Goal: Transaction & Acquisition: Purchase product/service

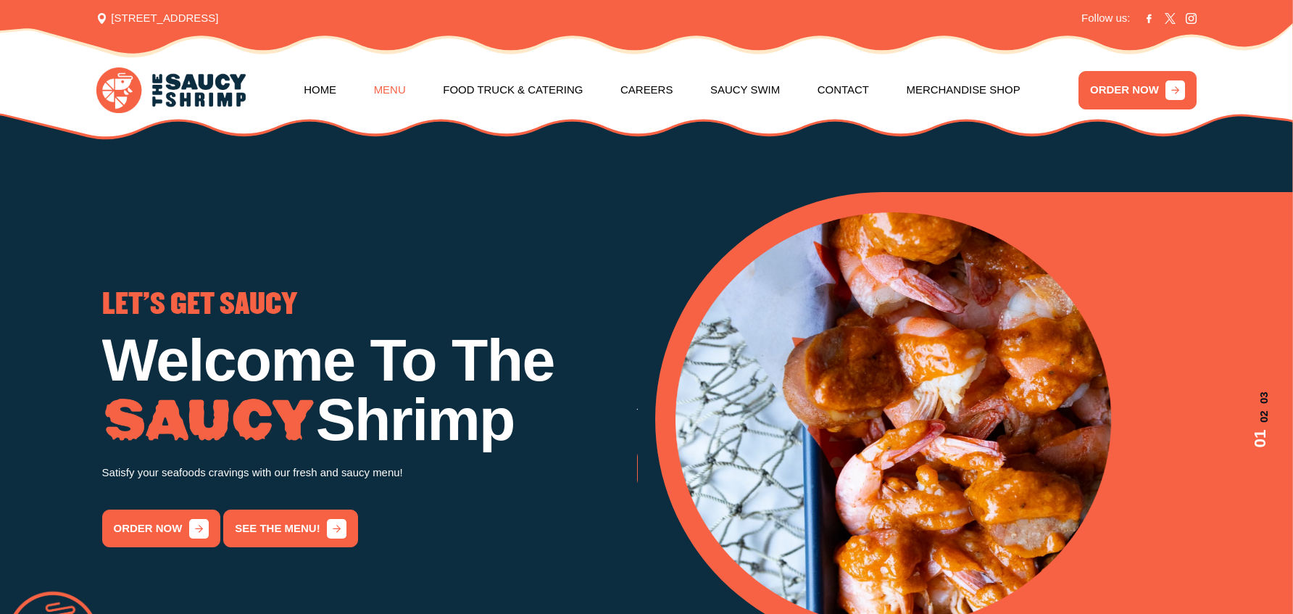
click at [385, 93] on link "Menu" at bounding box center [390, 90] width 32 height 59
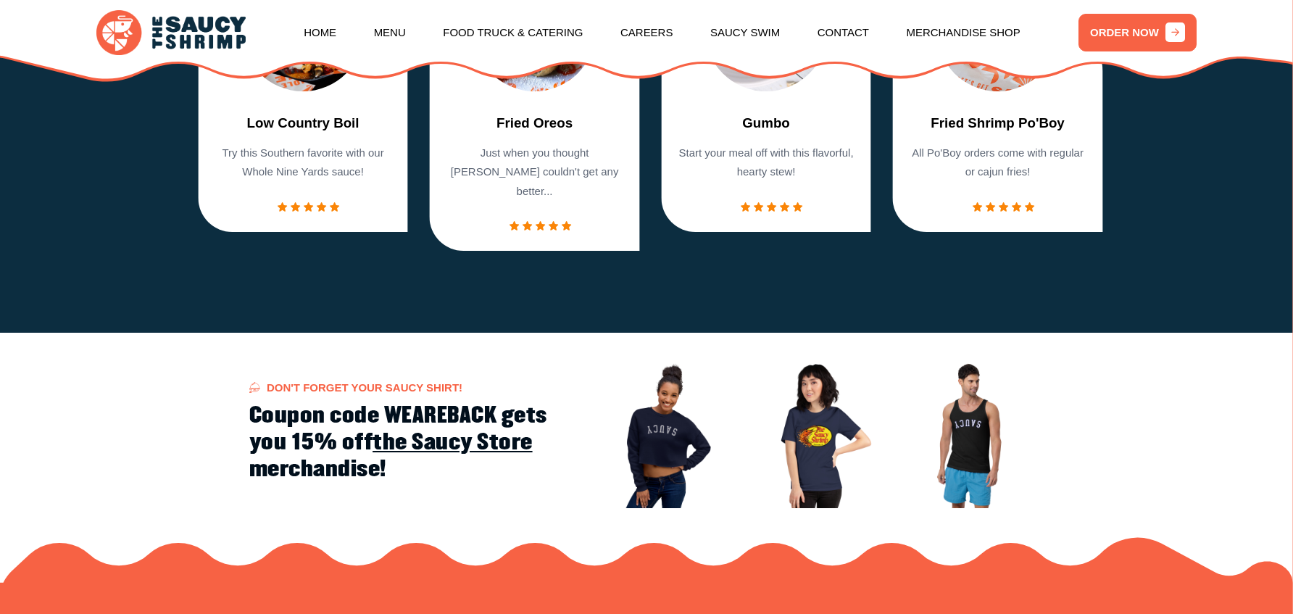
scroll to position [2016, 0]
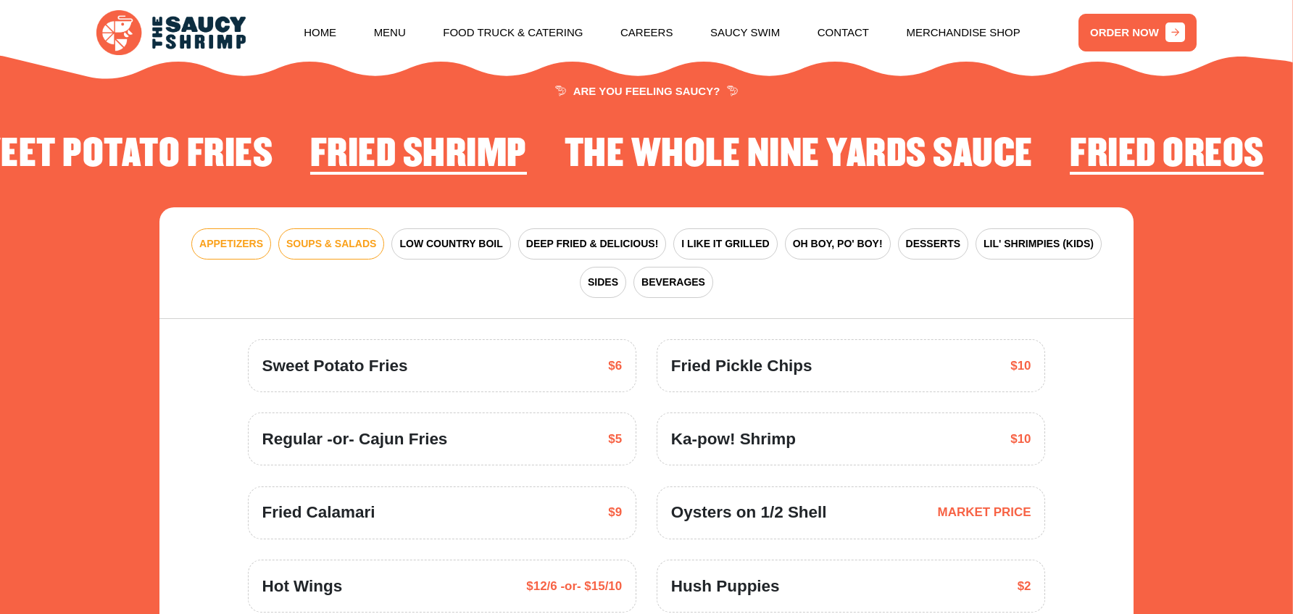
click at [338, 238] on span "SOUPS & SALADS" at bounding box center [331, 243] width 90 height 15
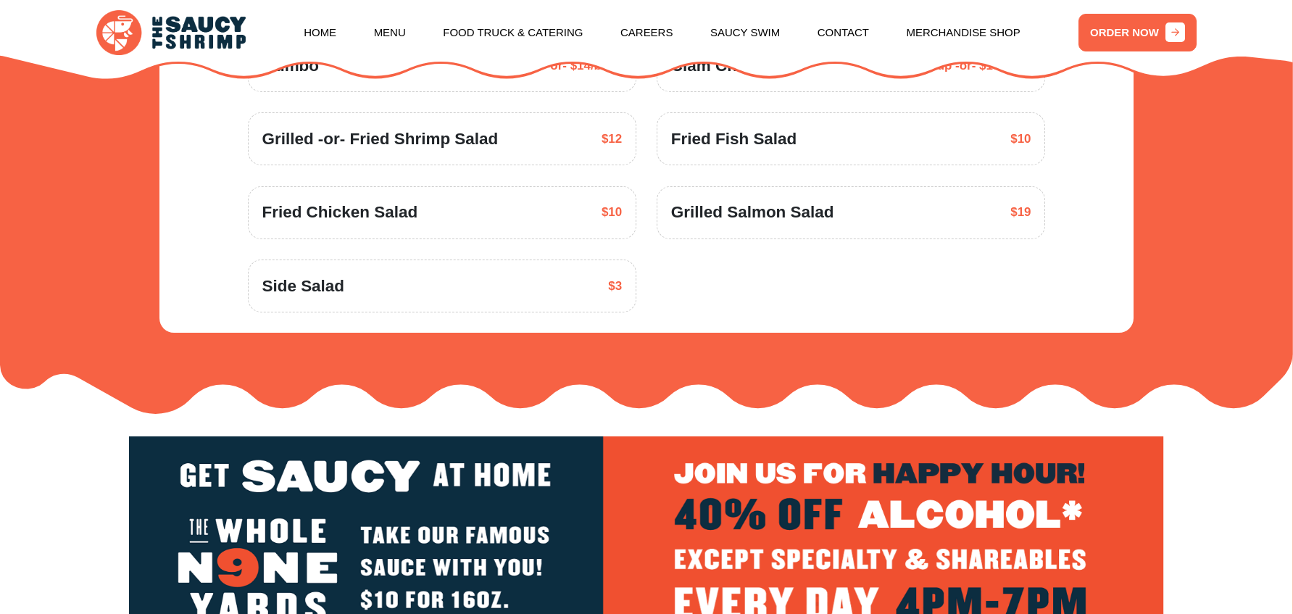
scroll to position [2052, 0]
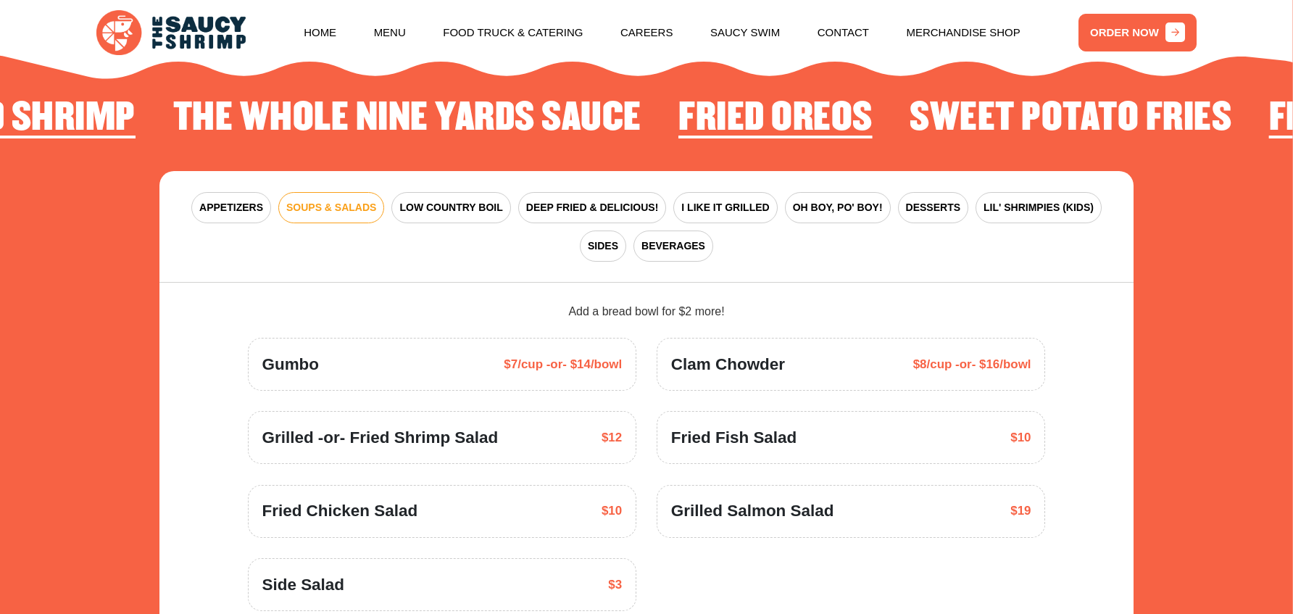
click at [736, 502] on span "Grilled Salmon Salad" at bounding box center [752, 511] width 163 height 25
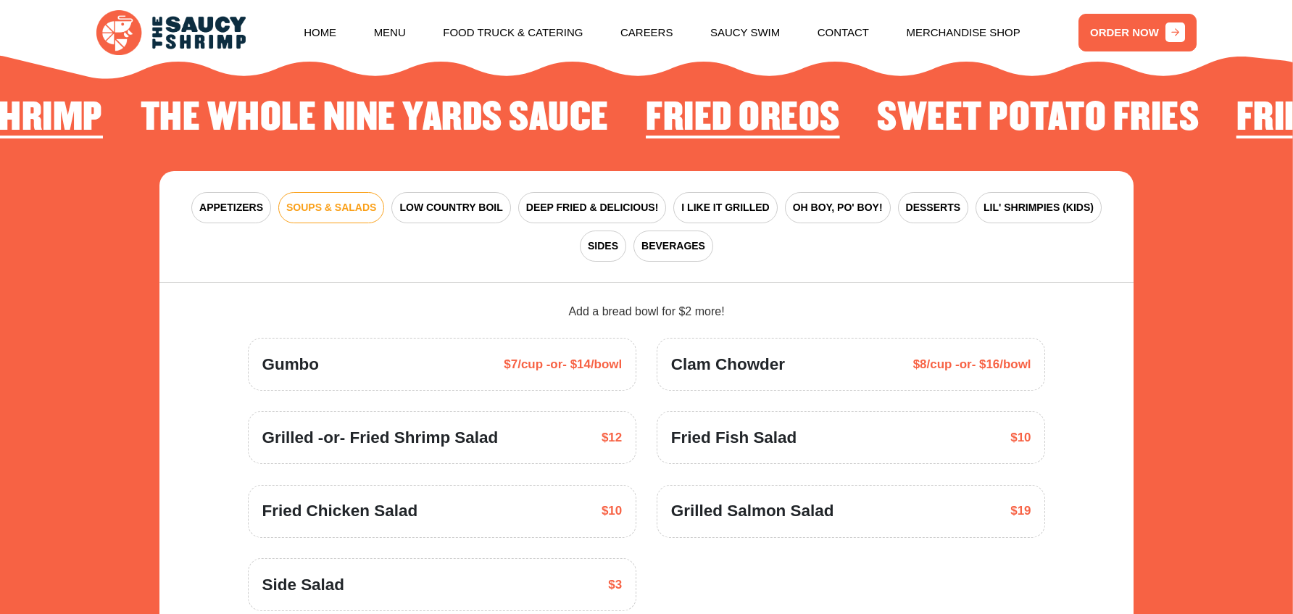
click at [737, 499] on span "Grilled Salmon Salad" at bounding box center [752, 511] width 163 height 25
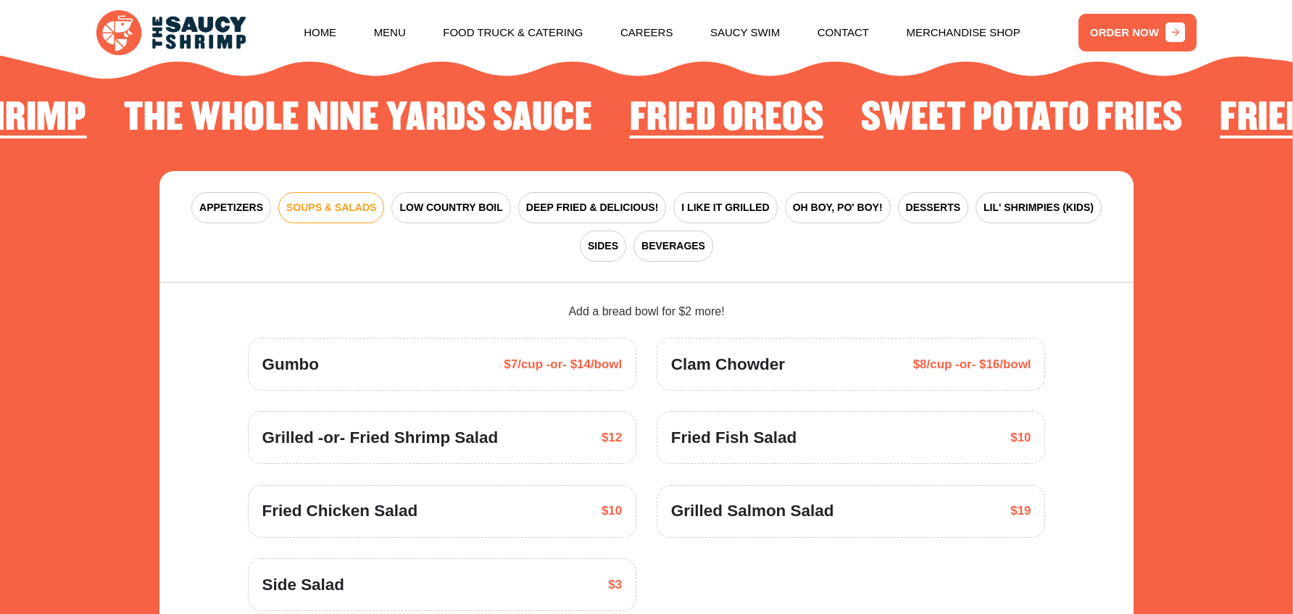
click at [736, 501] on span "Grilled Salmon Salad" at bounding box center [752, 511] width 163 height 25
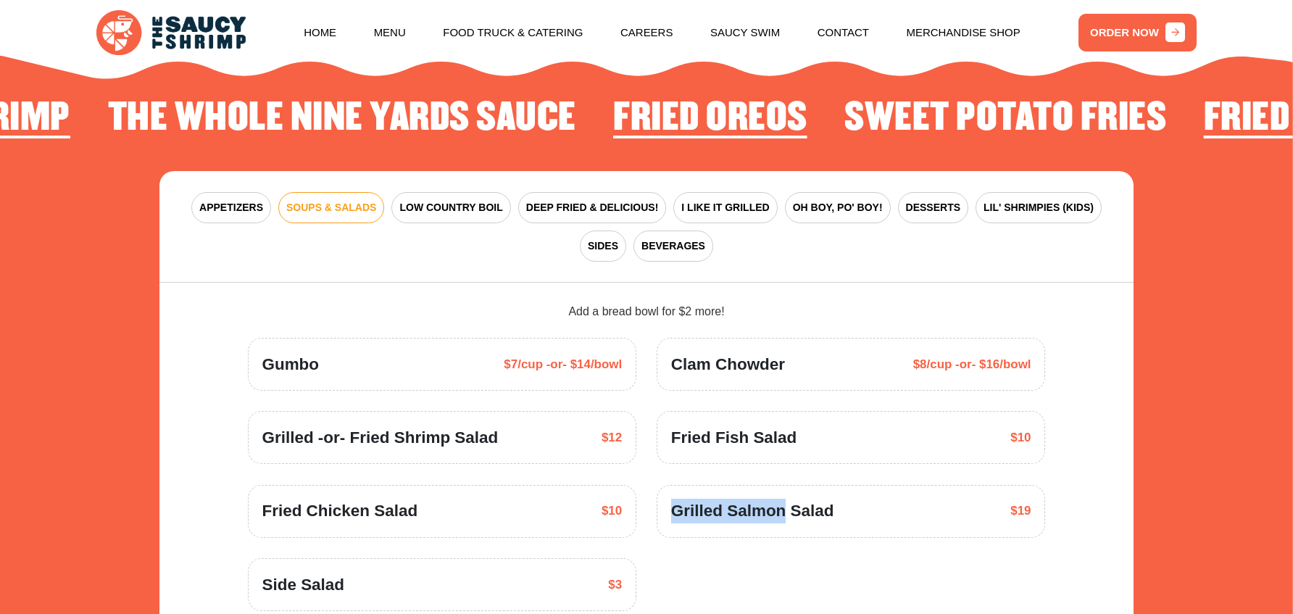
click at [737, 499] on span "Grilled Salmon Salad" at bounding box center [752, 511] width 163 height 25
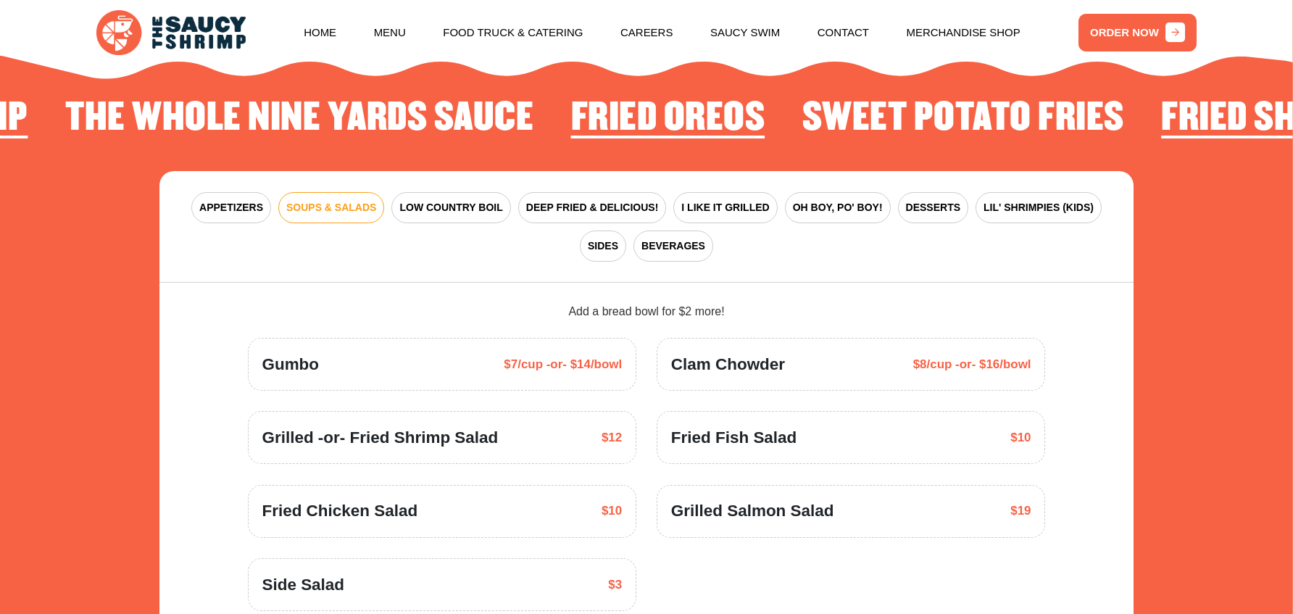
click at [393, 339] on div "Gumbo $7/cup -or- $14/bowl" at bounding box center [442, 364] width 388 height 53
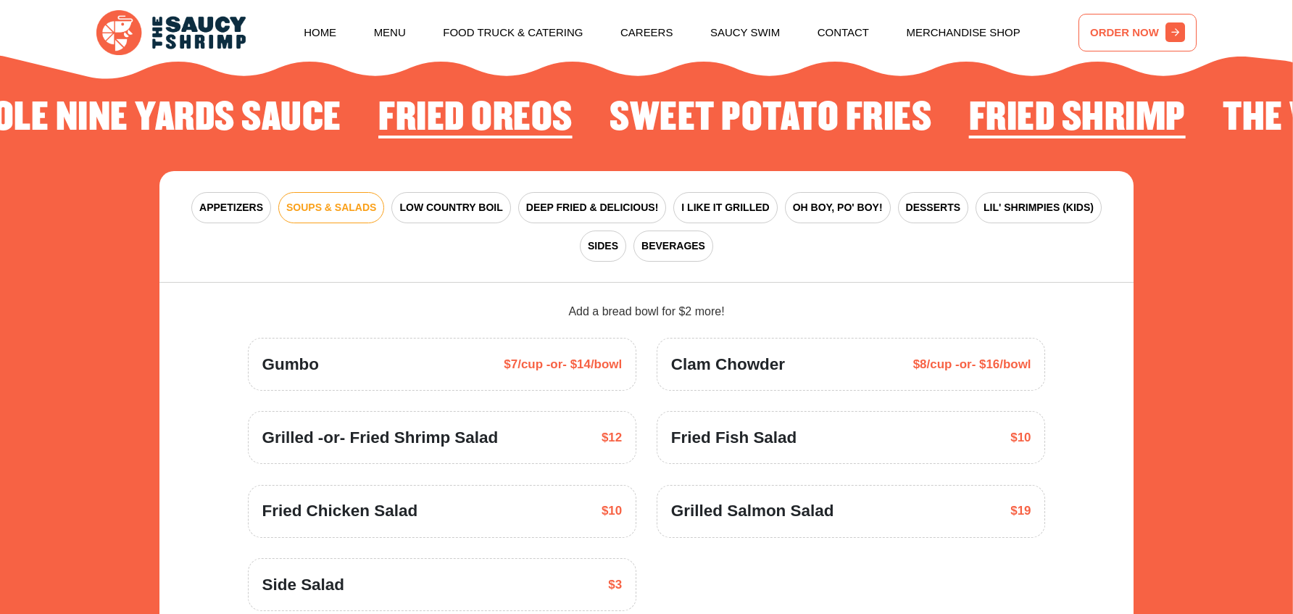
click at [1141, 23] on link "ORDER NOW" at bounding box center [1137, 33] width 118 height 38
